Goal: Task Accomplishment & Management: Manage account settings

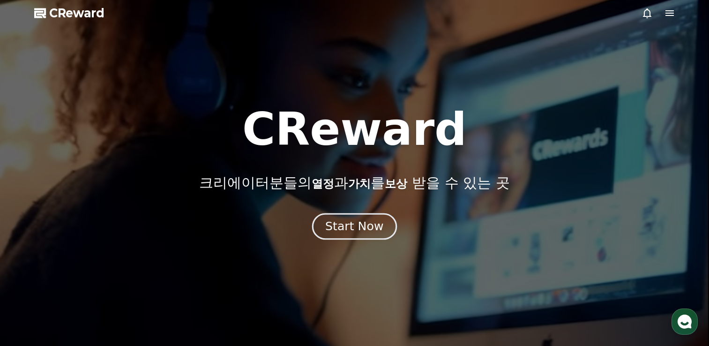
click at [367, 220] on div "Start Now" at bounding box center [354, 226] width 58 height 16
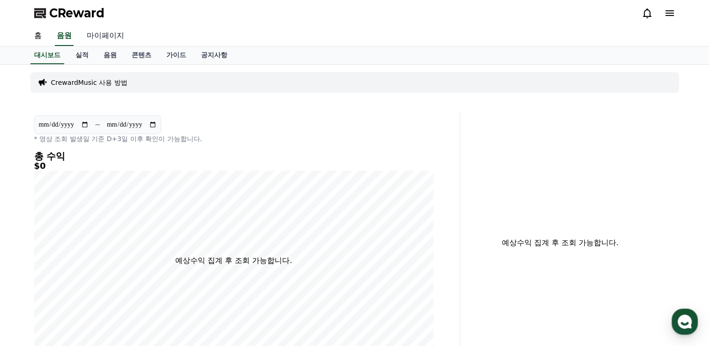
click at [114, 40] on link "마이페이지" at bounding box center [105, 36] width 53 height 20
select select "**********"
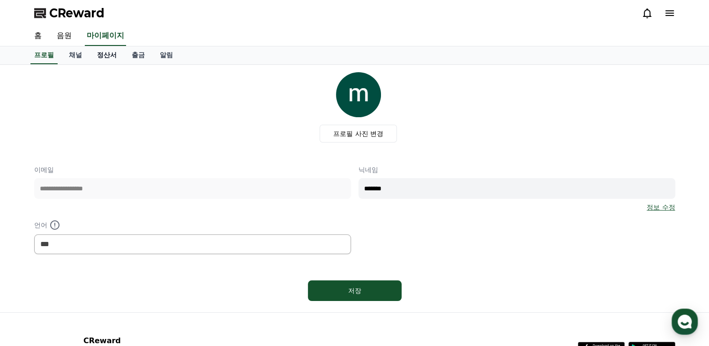
click at [111, 54] on link "정산서" at bounding box center [107, 55] width 35 height 18
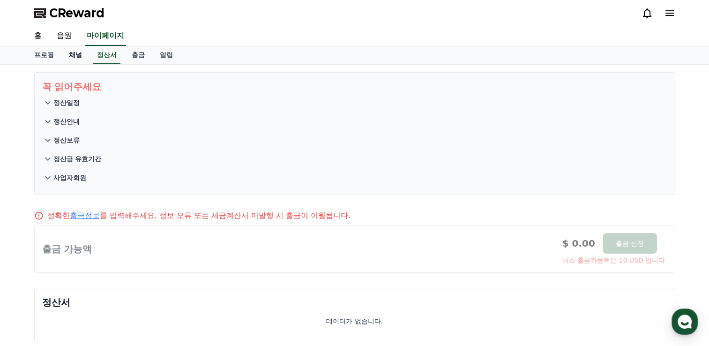
click at [64, 55] on link "채널" at bounding box center [75, 55] width 28 height 18
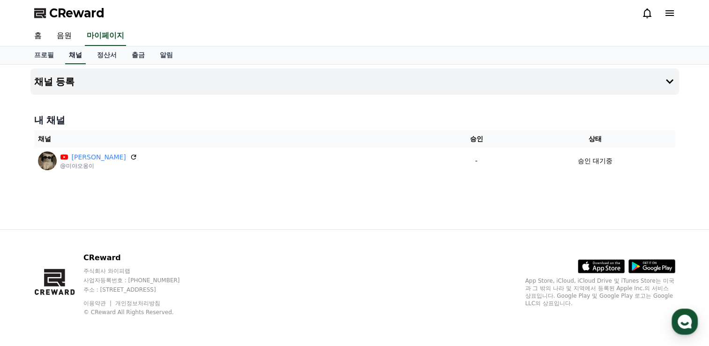
click at [76, 55] on link "채널" at bounding box center [75, 55] width 21 height 18
